Goal: Download file/media

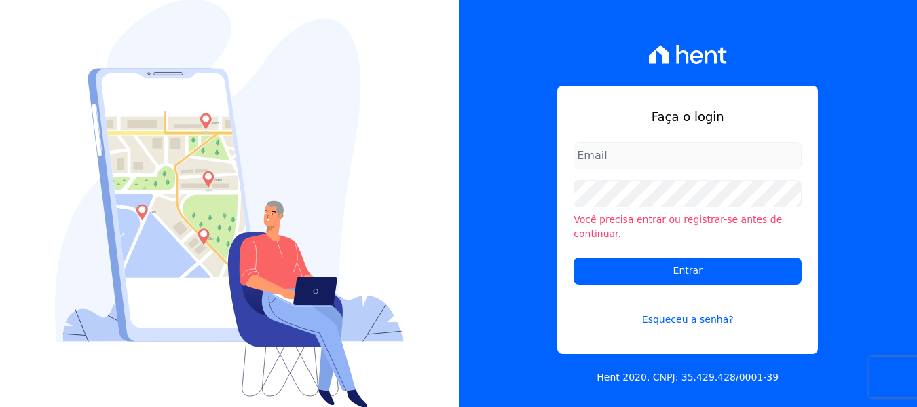
type input "[PERSON_NAME][EMAIL_ADDRESS][DOMAIN_NAME]"
click at [533, 216] on div "Faça o login amanda.piquini@quattroconstrutora.com.br Você precisa entrar ou re…" at bounding box center [688, 203] width 459 height 407
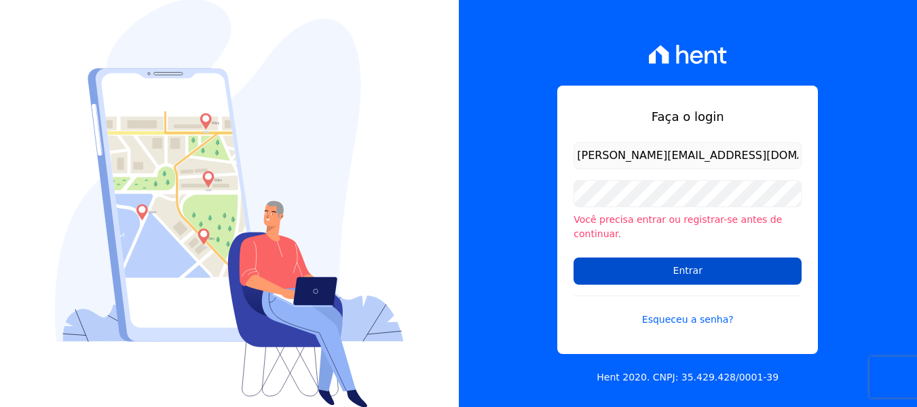
click at [594, 261] on input "Entrar" at bounding box center [687, 270] width 228 height 27
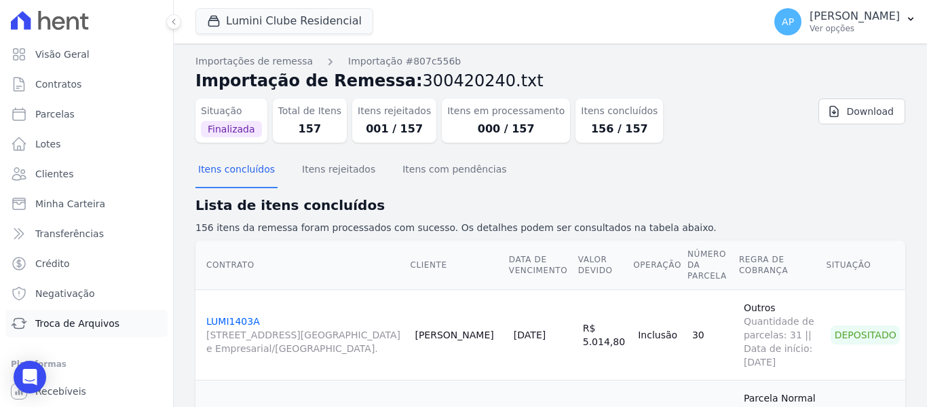
click at [71, 328] on span "Troca de Arquivos" at bounding box center [77, 323] width 84 height 14
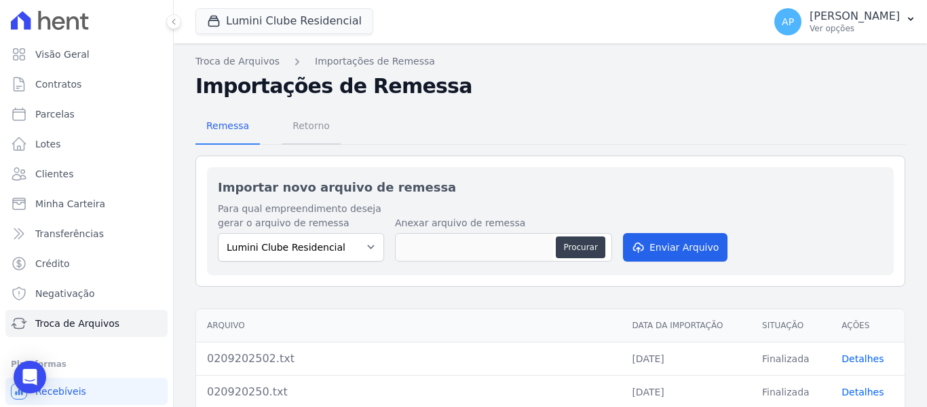
drag, startPoint x: 326, startPoint y: 173, endPoint x: 307, endPoint y: 137, distance: 40.4
click at [306, 136] on span "Retorno" at bounding box center [311, 125] width 54 height 27
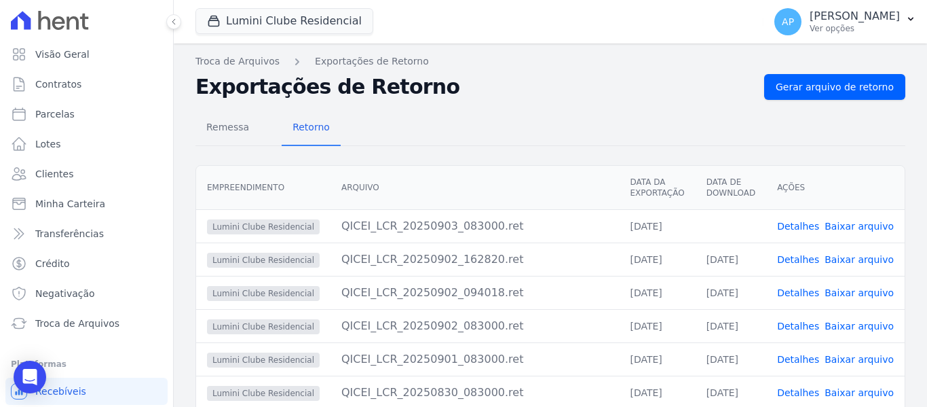
click at [864, 223] on link "Baixar arquivo" at bounding box center [859, 226] width 69 height 11
click at [309, 22] on button "Lumini Clube Residencial" at bounding box center [284, 21] width 178 height 26
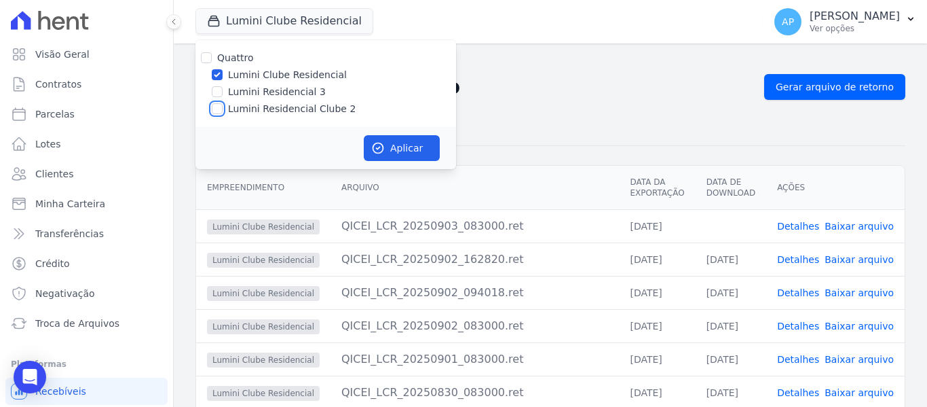
click at [220, 110] on input "Lumini Residencial Clube 2" at bounding box center [217, 108] width 11 height 11
checkbox input "true"
click at [221, 78] on input "Lumini Clube Residencial" at bounding box center [217, 74] width 11 height 11
checkbox input "false"
click at [382, 145] on icon "button" at bounding box center [378, 148] width 10 height 10
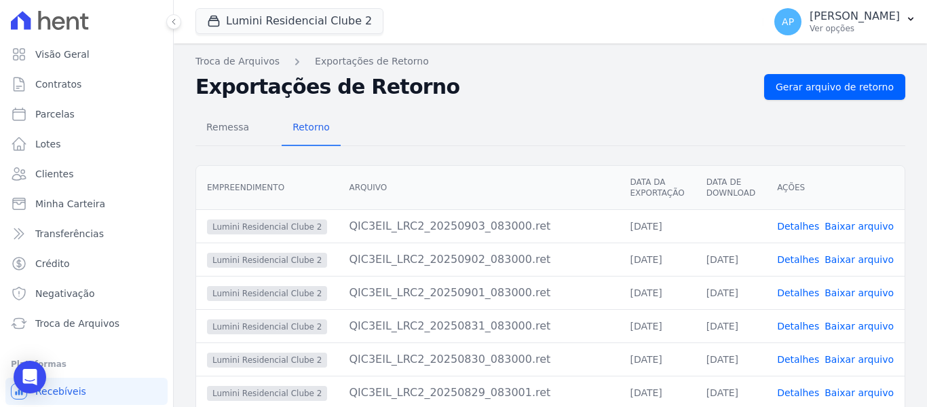
click at [849, 227] on link "Baixar arquivo" at bounding box center [859, 226] width 69 height 11
